Goal: Transaction & Acquisition: Purchase product/service

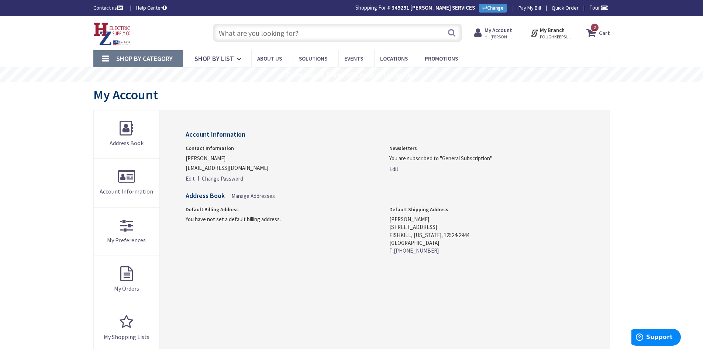
click at [321, 34] on input "text" at bounding box center [337, 33] width 249 height 18
click at [361, 34] on input "text" at bounding box center [337, 33] width 249 height 18
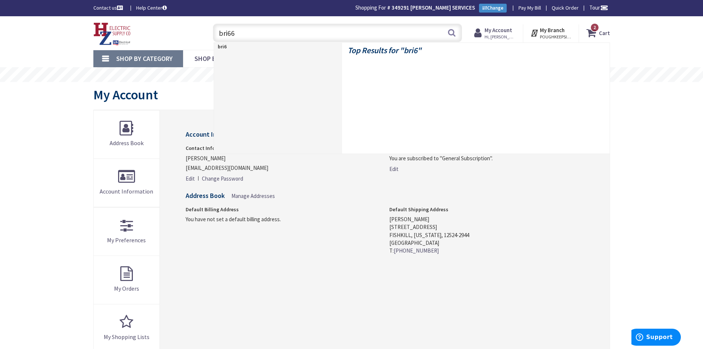
type input "bri660"
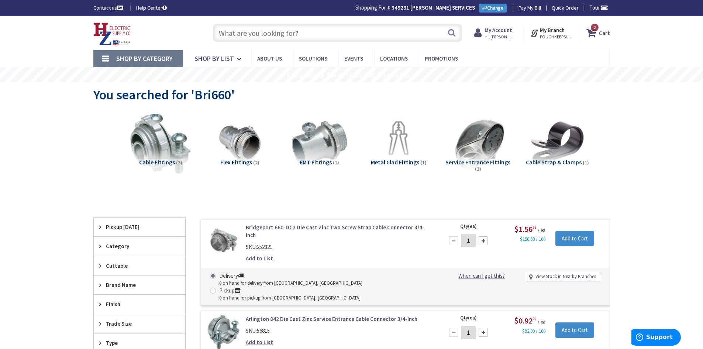
click at [320, 35] on input "text" at bounding box center [337, 33] width 249 height 18
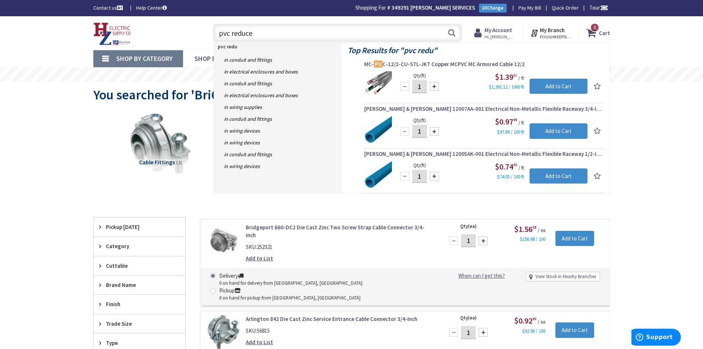
type input "pvc reducer"
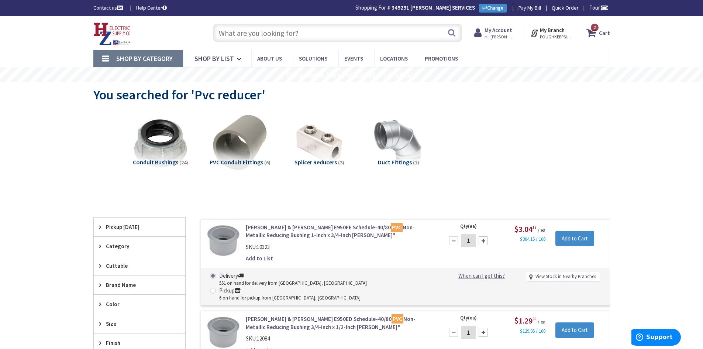
click at [267, 30] on input "text" at bounding box center [337, 33] width 249 height 18
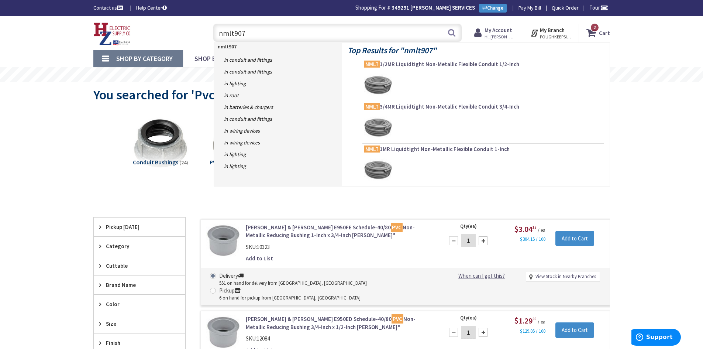
type input "nmlt9075"
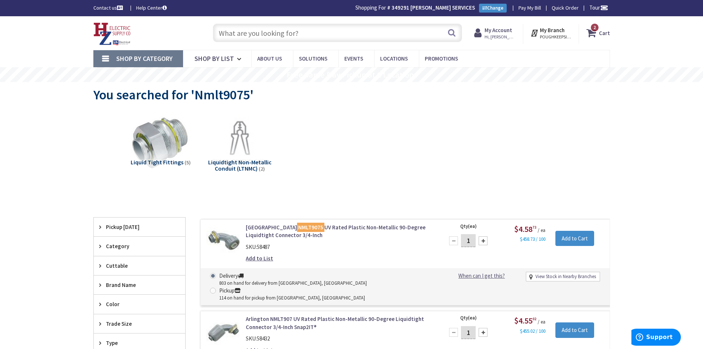
click at [329, 34] on input "text" at bounding box center [337, 33] width 249 height 18
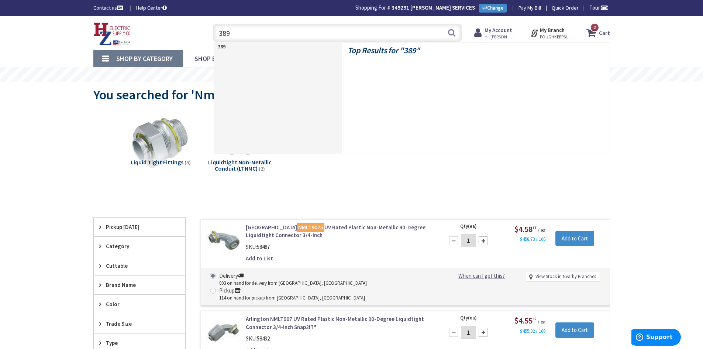
type input "3894"
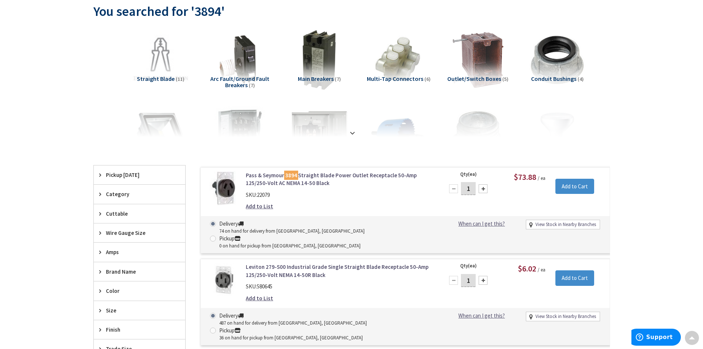
scroll to position [75, 0]
